Goal: Information Seeking & Learning: Learn about a topic

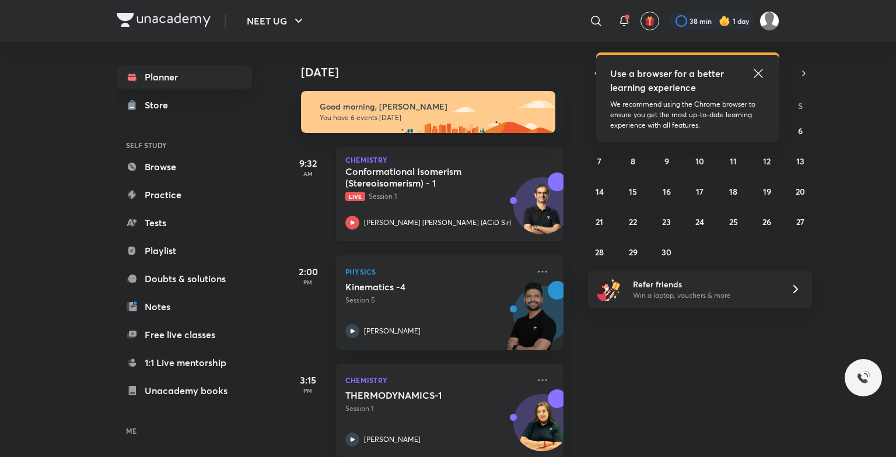
click at [422, 149] on div "Chemistry Conformational Isomerism (Stereoisomerism) - 1 Live Session 1 Ajit Ch…" at bounding box center [449, 194] width 227 height 94
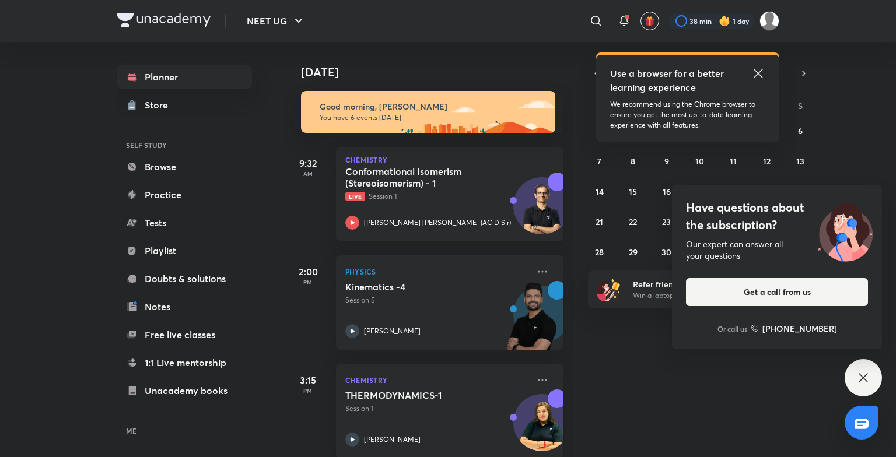
click at [757, 77] on icon at bounding box center [758, 73] width 14 height 14
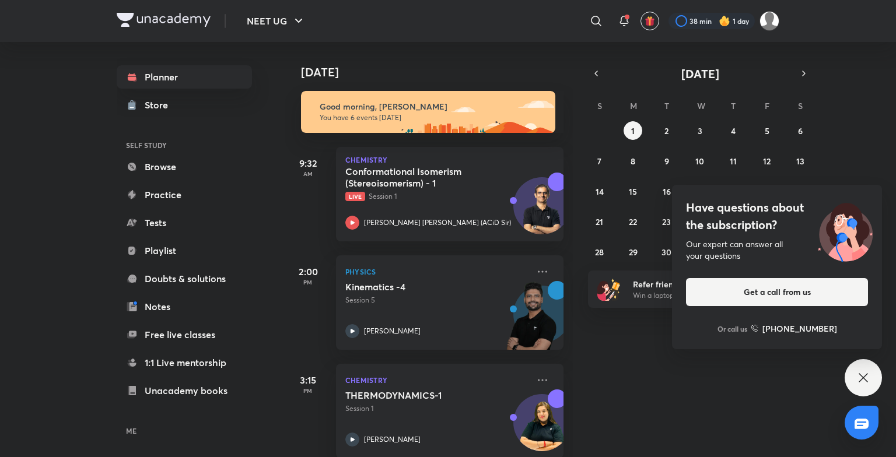
click at [859, 364] on div "Have questions about the subscription? Our expert can answer all your questions…" at bounding box center [862, 377] width 37 height 37
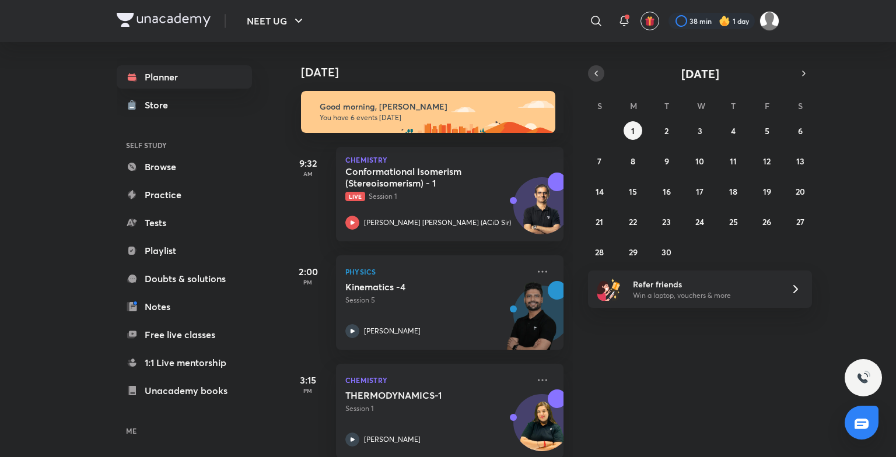
click at [597, 78] on icon "button" at bounding box center [595, 73] width 9 height 10
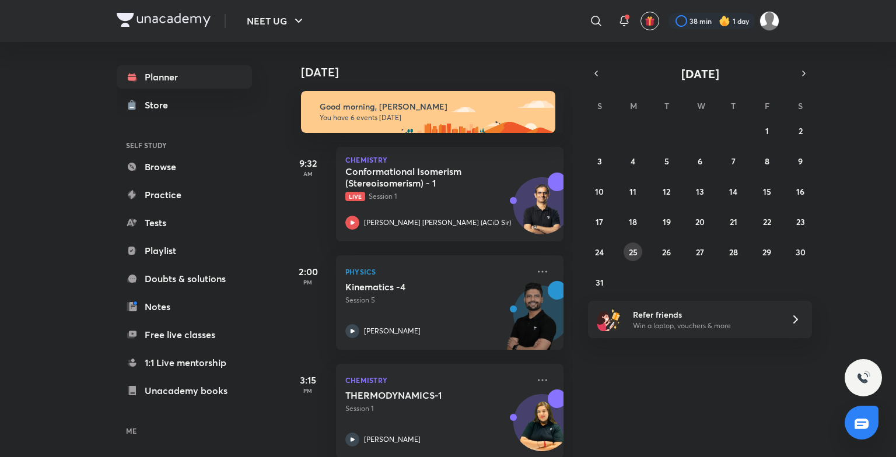
click at [629, 250] on abbr "25" at bounding box center [633, 252] width 9 height 11
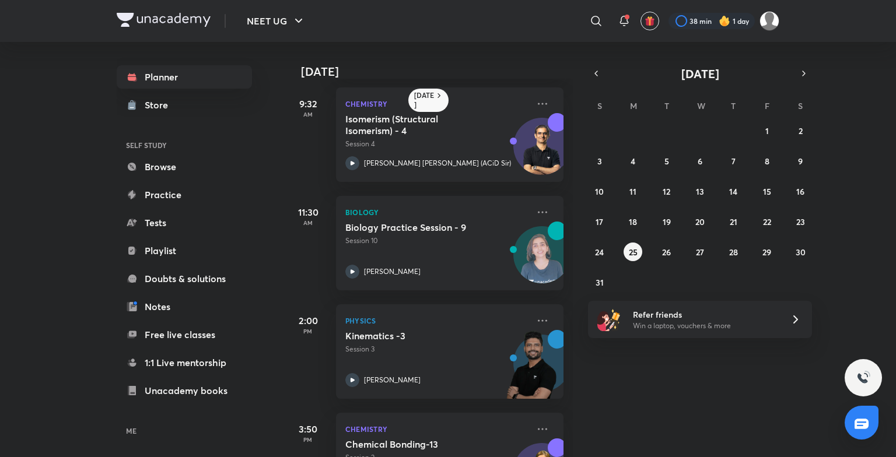
scroll to position [124, 0]
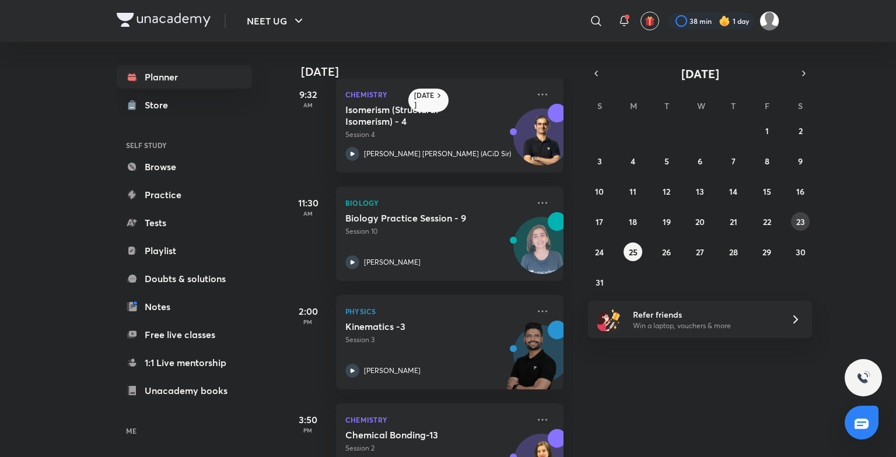
click at [796, 219] on abbr "23" at bounding box center [800, 221] width 9 height 11
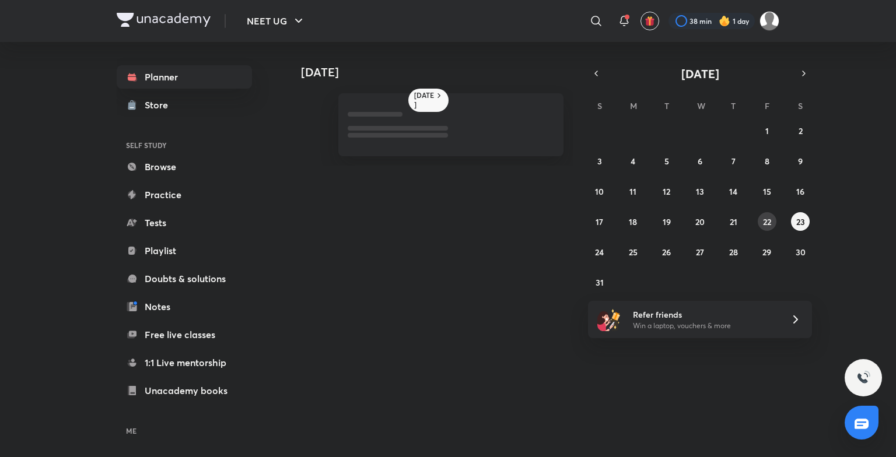
click at [763, 216] on abbr "22" at bounding box center [767, 221] width 8 height 11
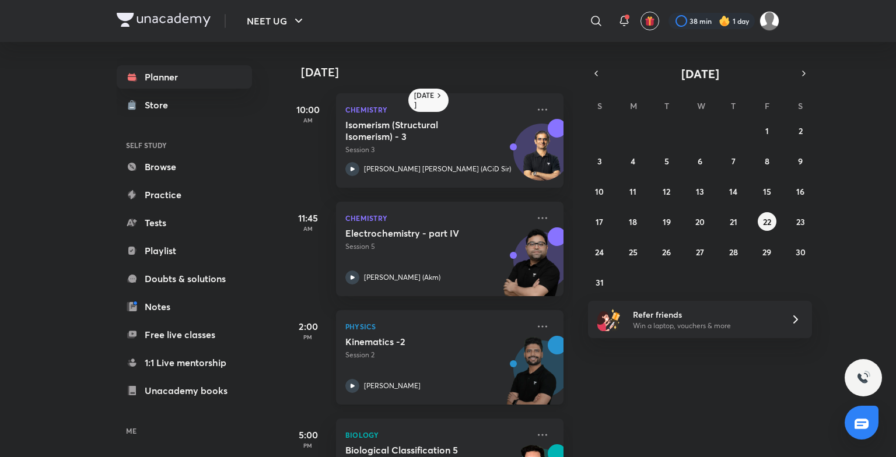
click at [492, 331] on p "Physics" at bounding box center [436, 327] width 183 height 14
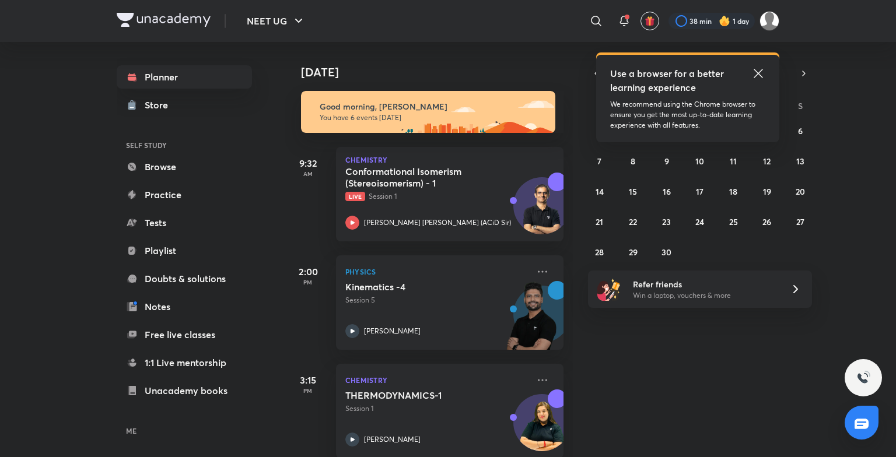
click at [758, 73] on icon at bounding box center [757, 73] width 9 height 9
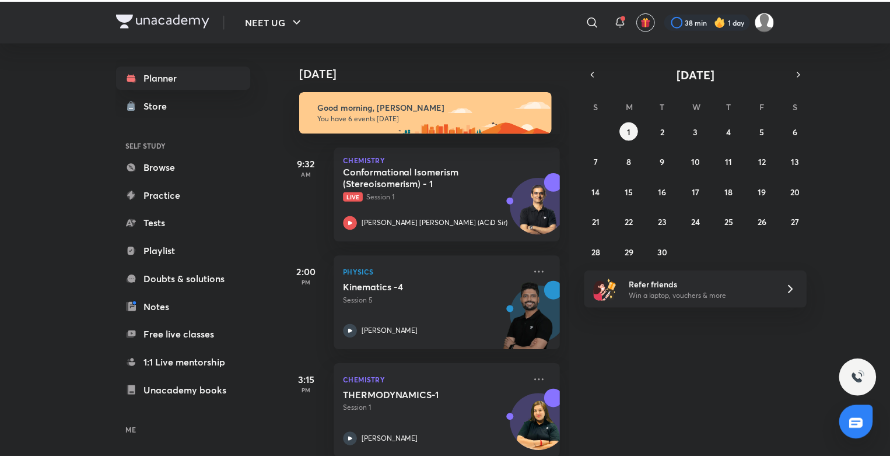
scroll to position [68, 0]
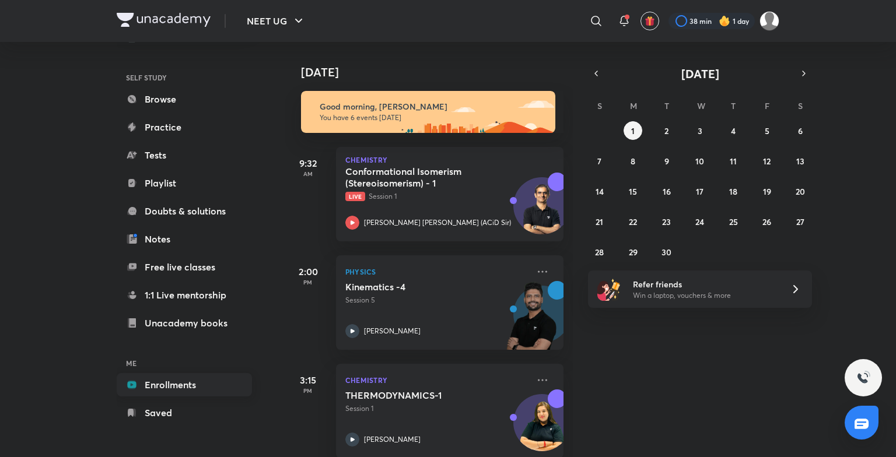
click at [184, 382] on link "Enrollments" at bounding box center [184, 384] width 135 height 23
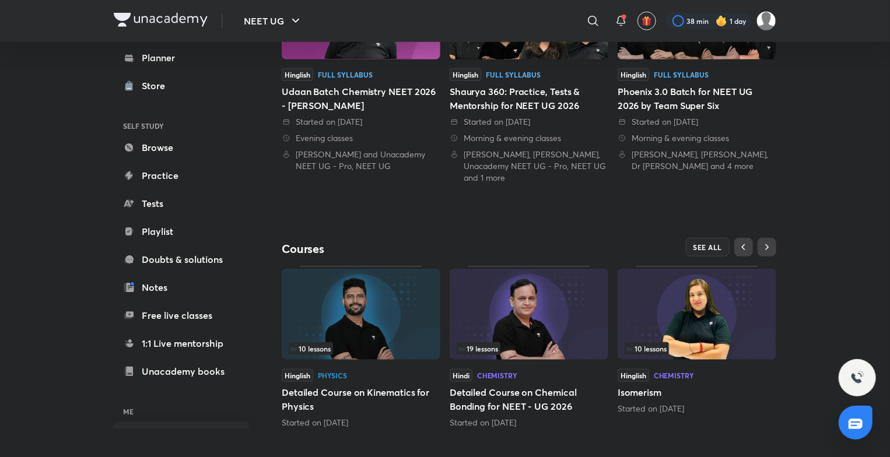
scroll to position [356, 0]
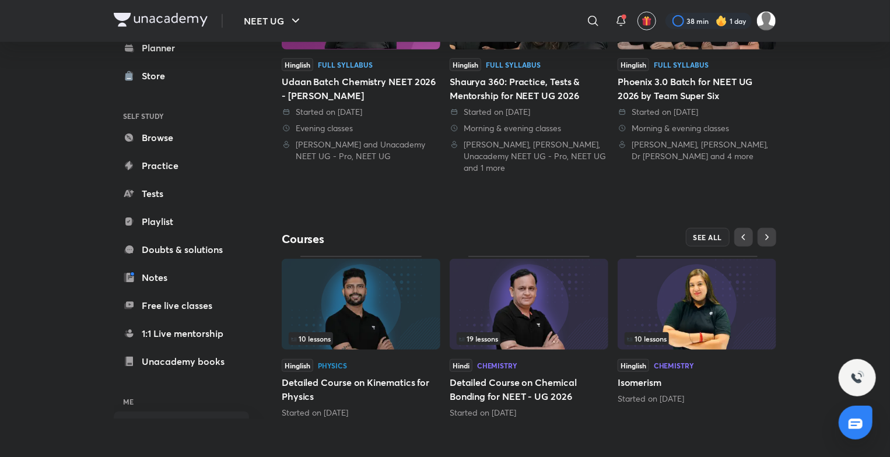
click at [391, 299] on img at bounding box center [361, 304] width 159 height 91
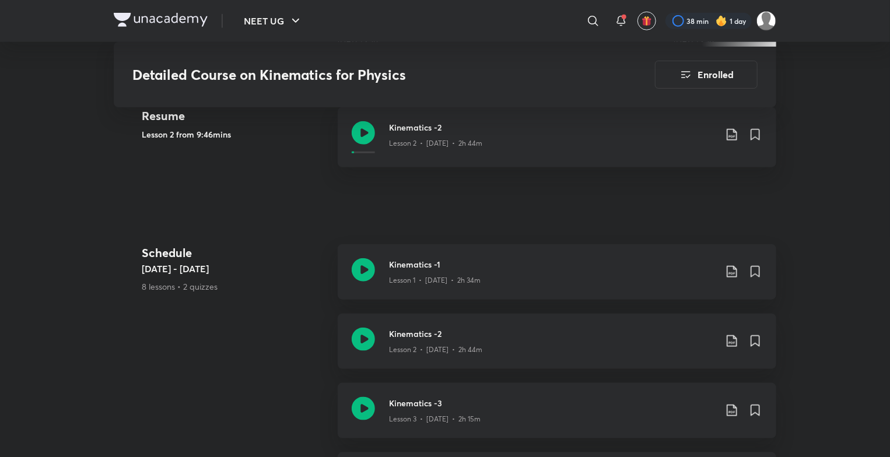
scroll to position [526, 0]
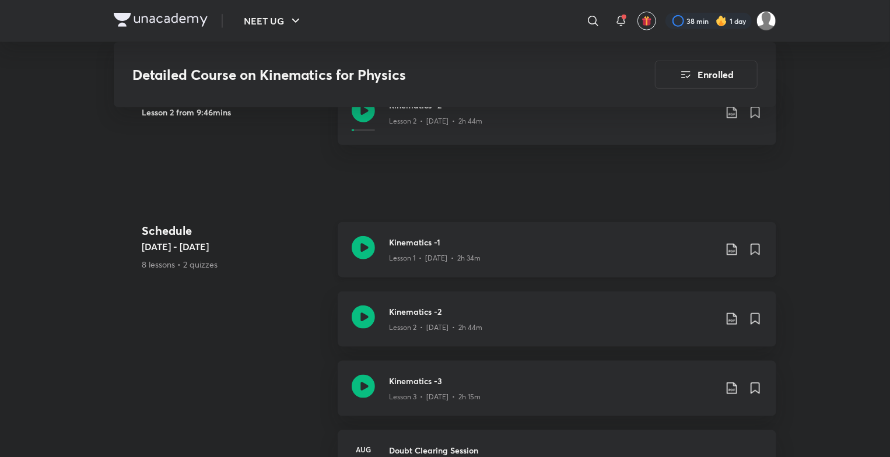
click at [650, 236] on h3 "Kinematics -1" at bounding box center [552, 242] width 327 height 12
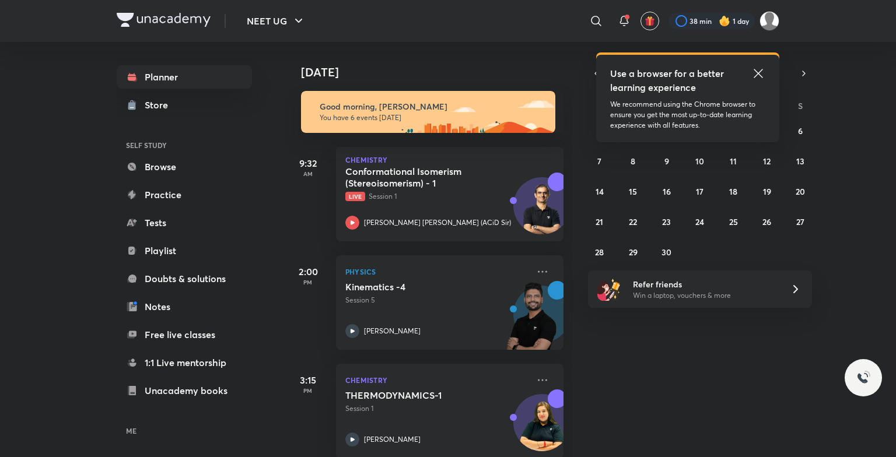
click at [755, 80] on icon at bounding box center [758, 73] width 14 height 14
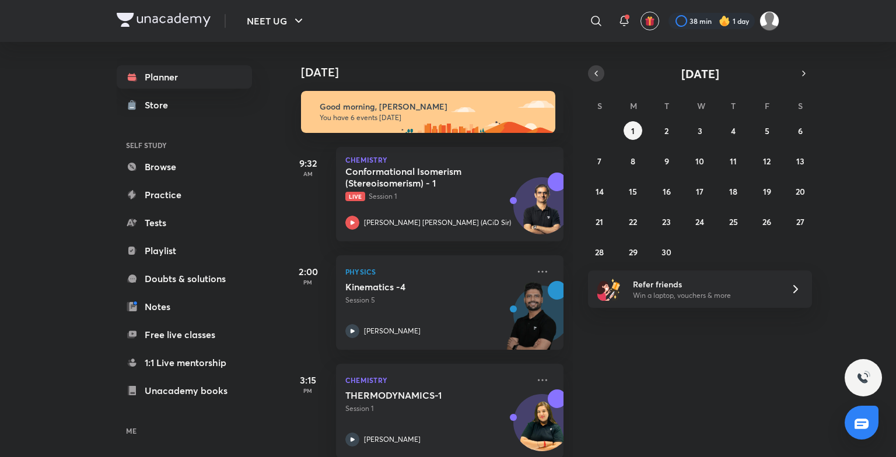
click at [588, 72] on button "button" at bounding box center [596, 73] width 16 height 16
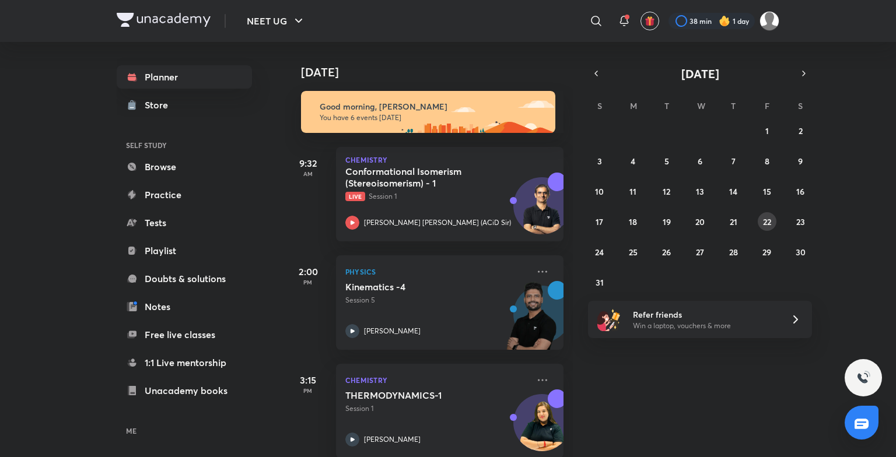
click at [763, 217] on abbr "22" at bounding box center [767, 221] width 8 height 11
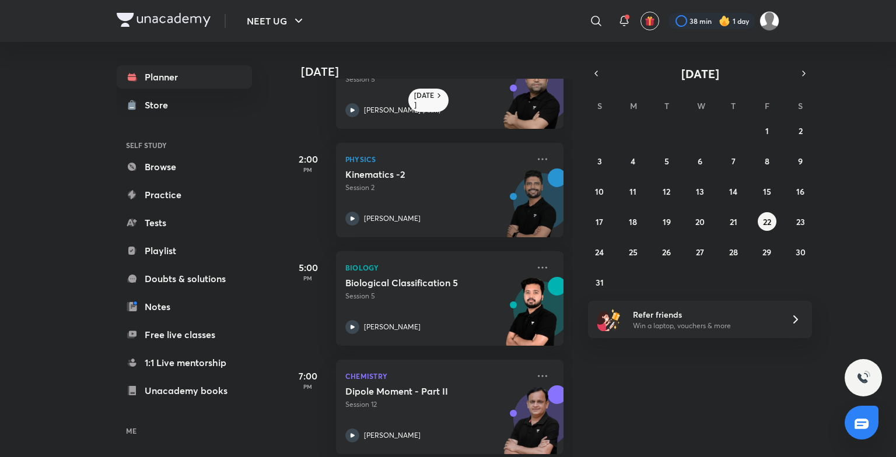
scroll to position [215, 0]
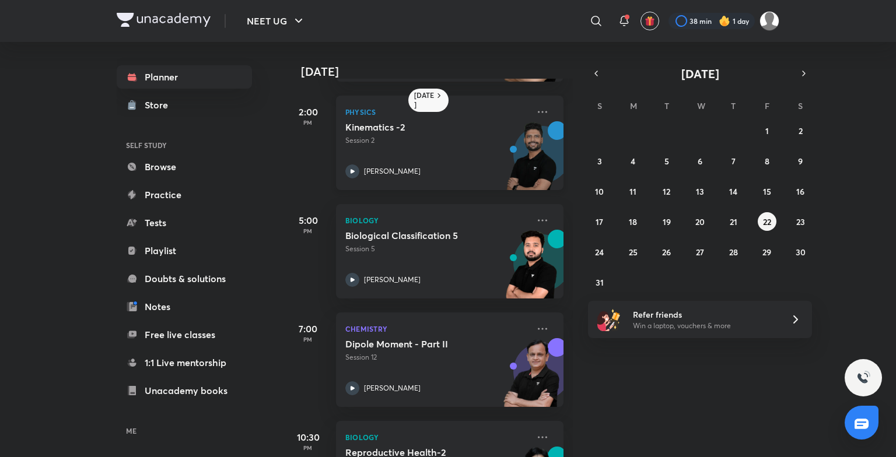
click at [477, 139] on p "Session 2" at bounding box center [436, 140] width 183 height 10
